Goal: Information Seeking & Learning: Learn about a topic

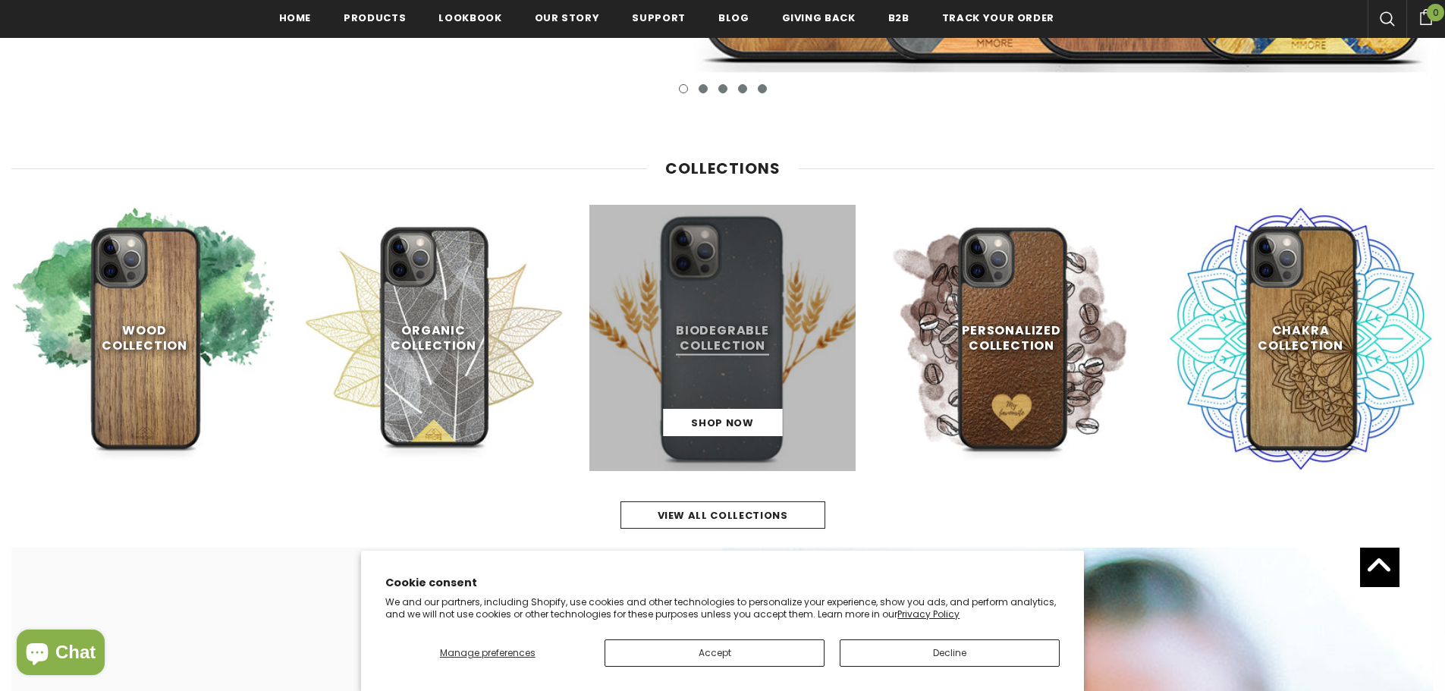
scroll to position [762, 0]
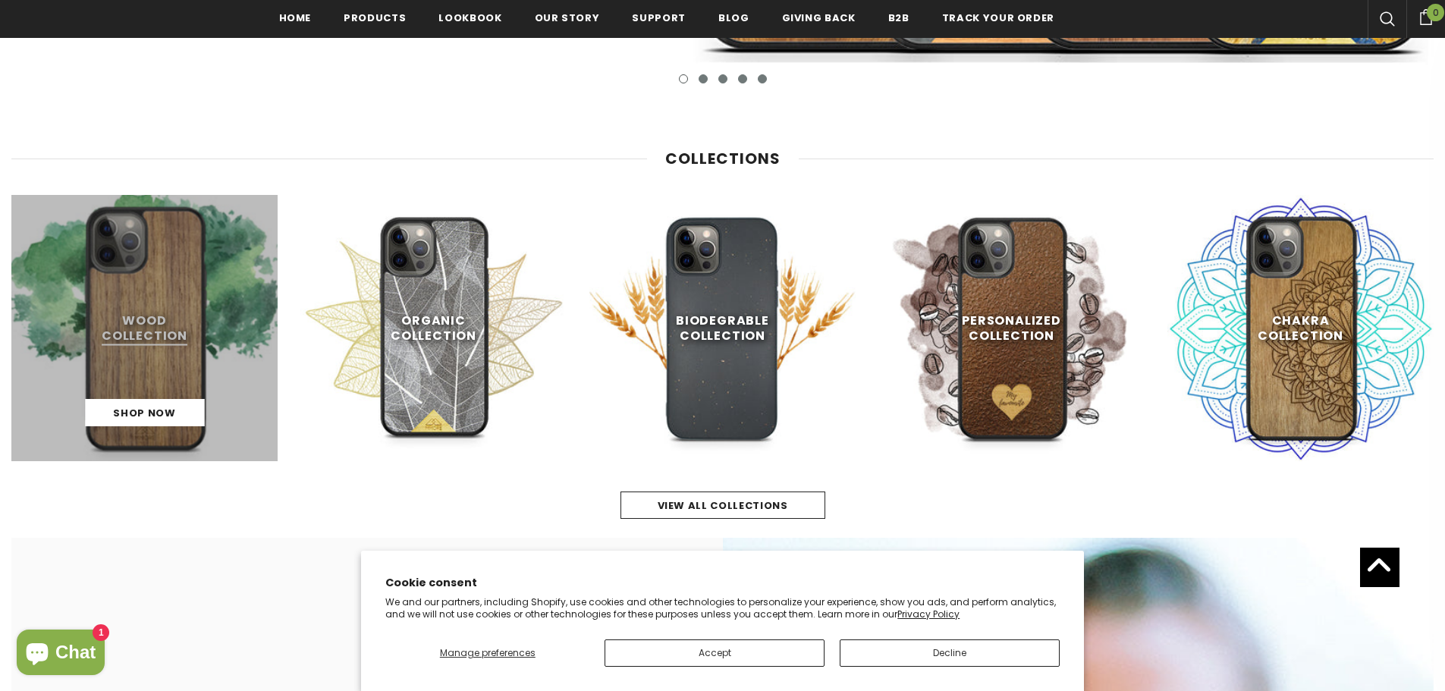
click at [159, 350] on link at bounding box center [144, 328] width 266 height 266
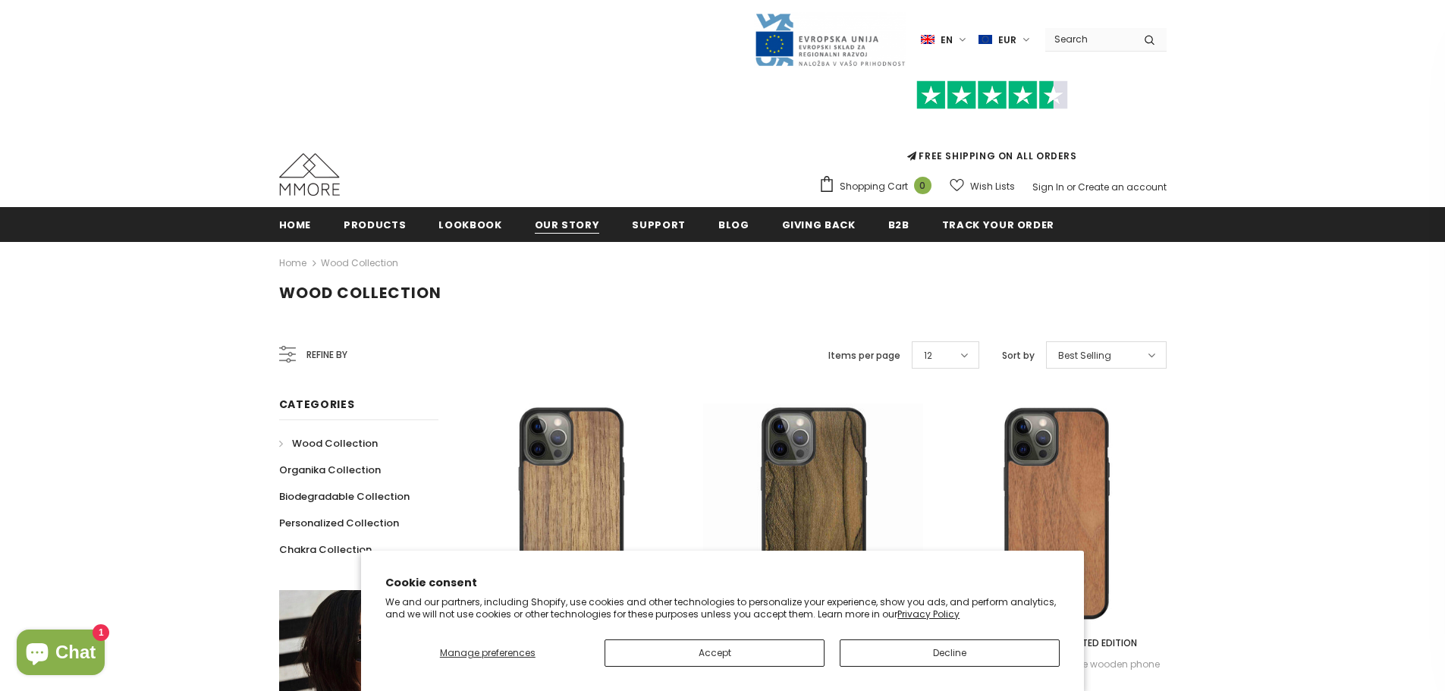
click at [561, 227] on span "Our Story" at bounding box center [567, 225] width 65 height 14
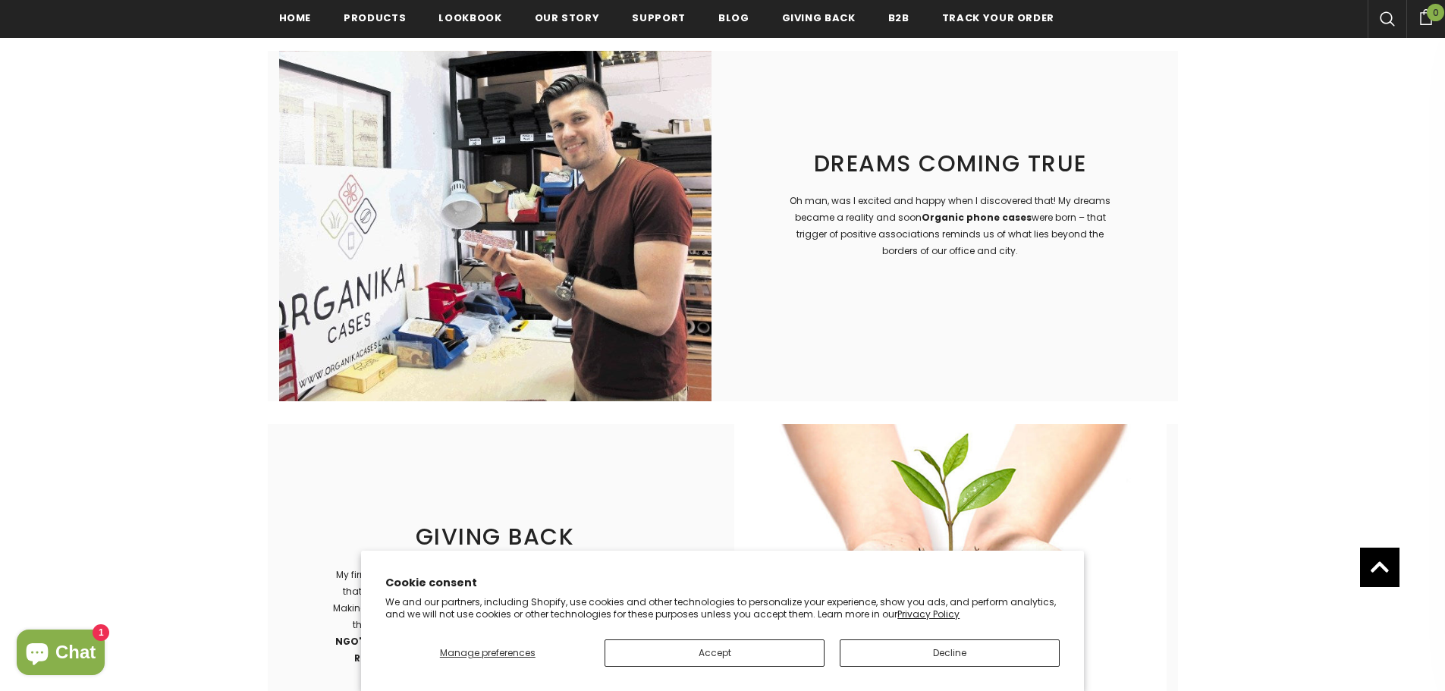
scroll to position [2503, 0]
